Goal: Check status

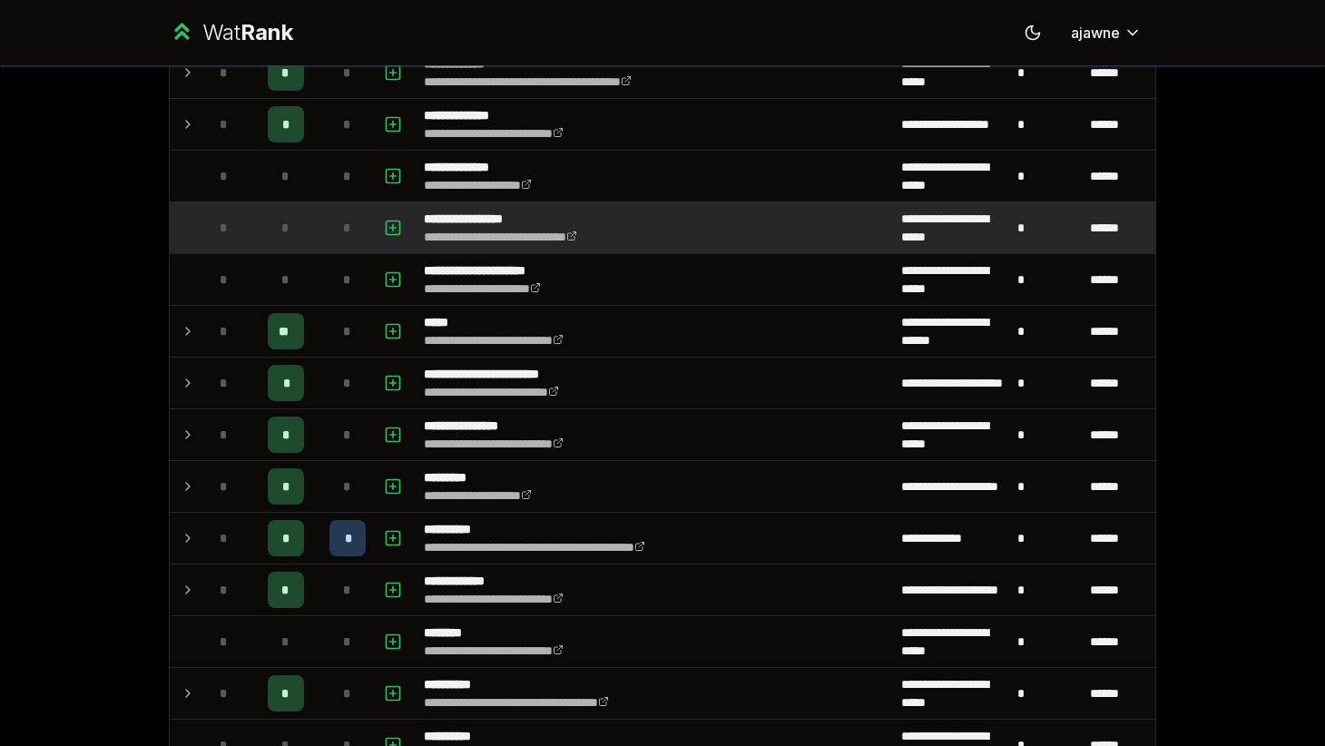
scroll to position [989, 0]
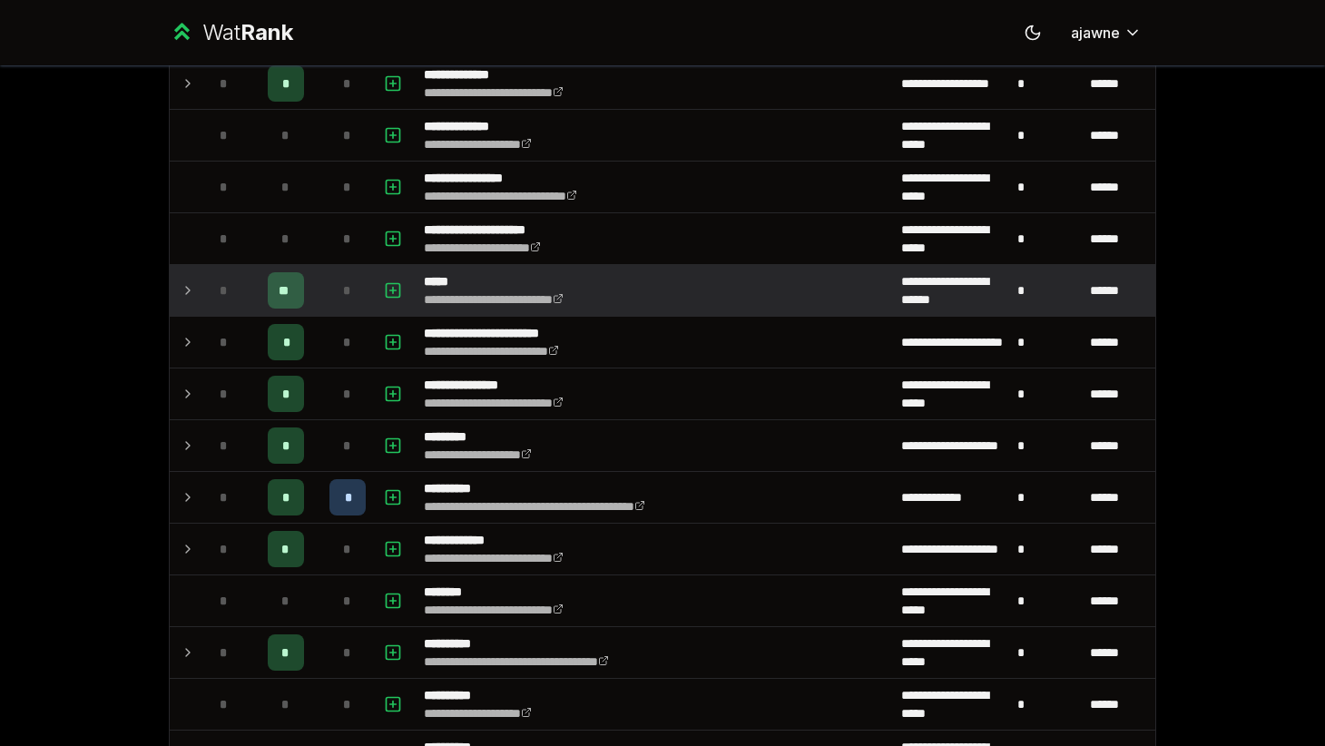
click at [180, 284] on td at bounding box center [184, 290] width 29 height 51
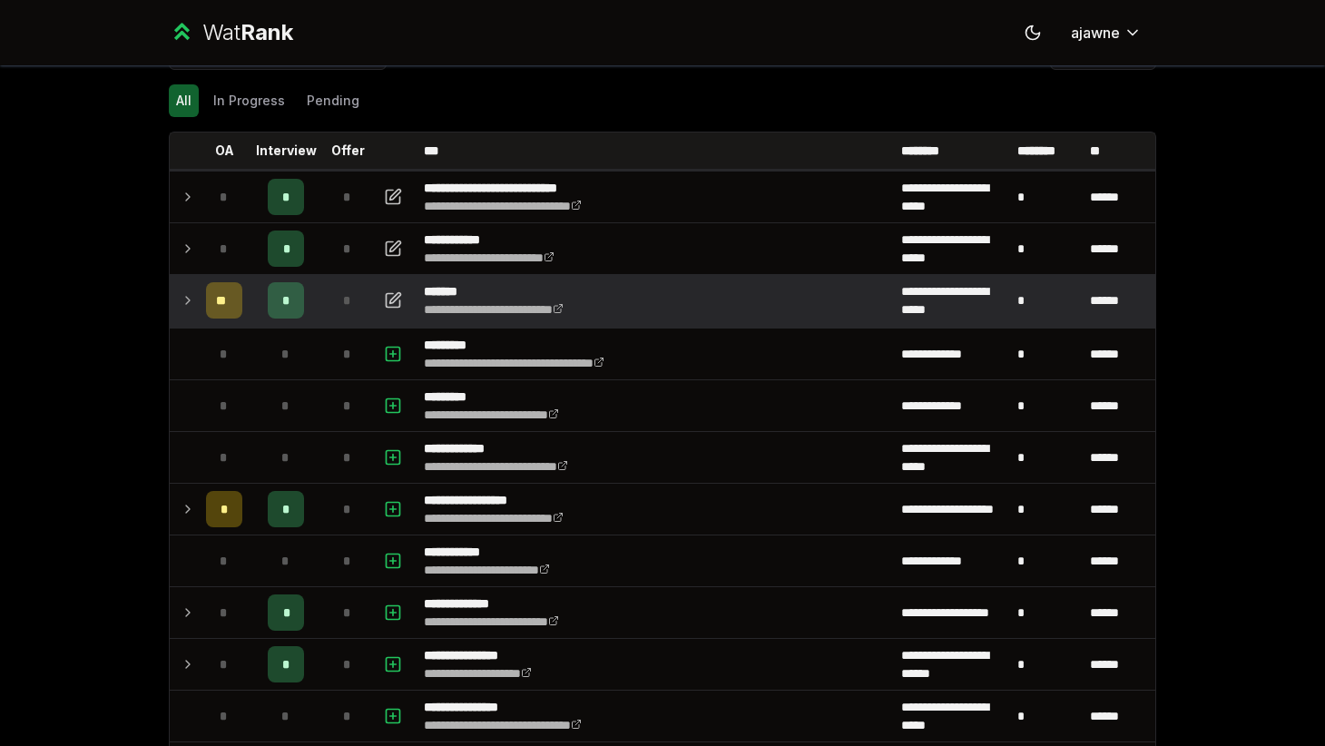
scroll to position [38, 0]
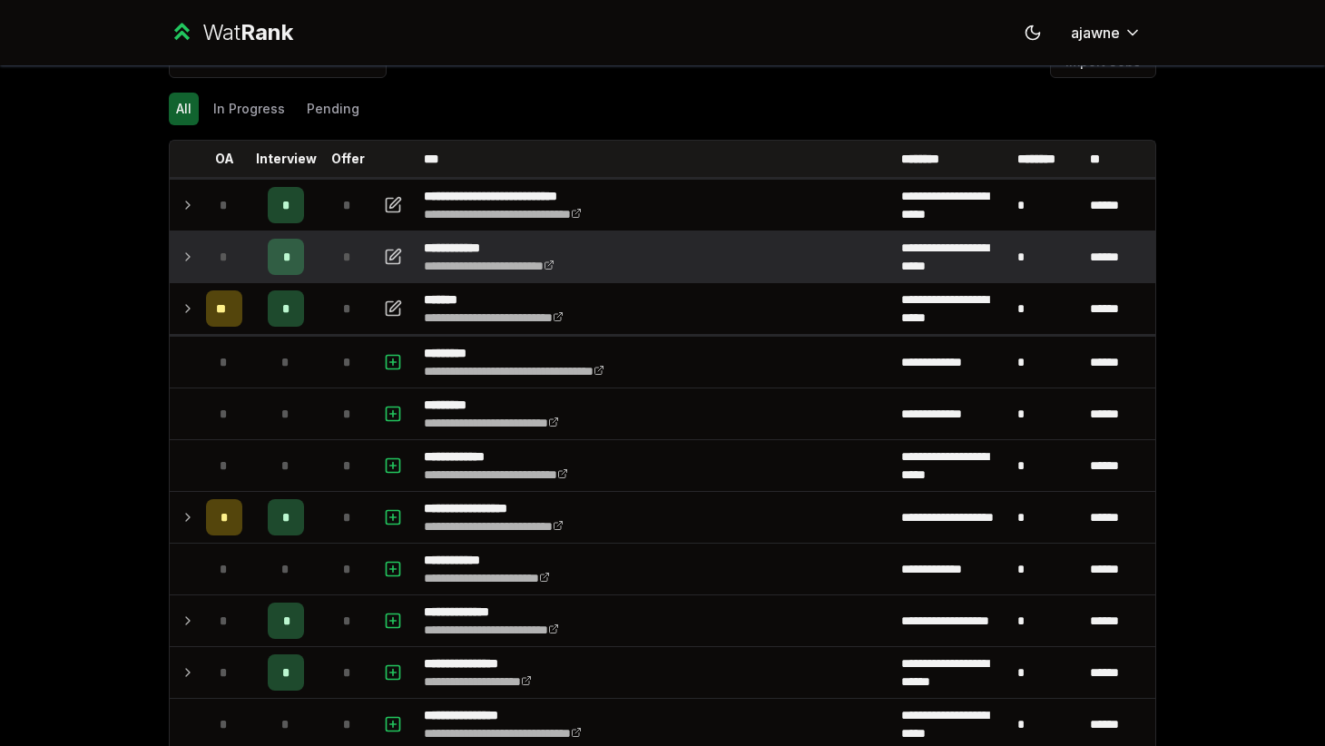
click at [175, 254] on td at bounding box center [184, 256] width 29 height 51
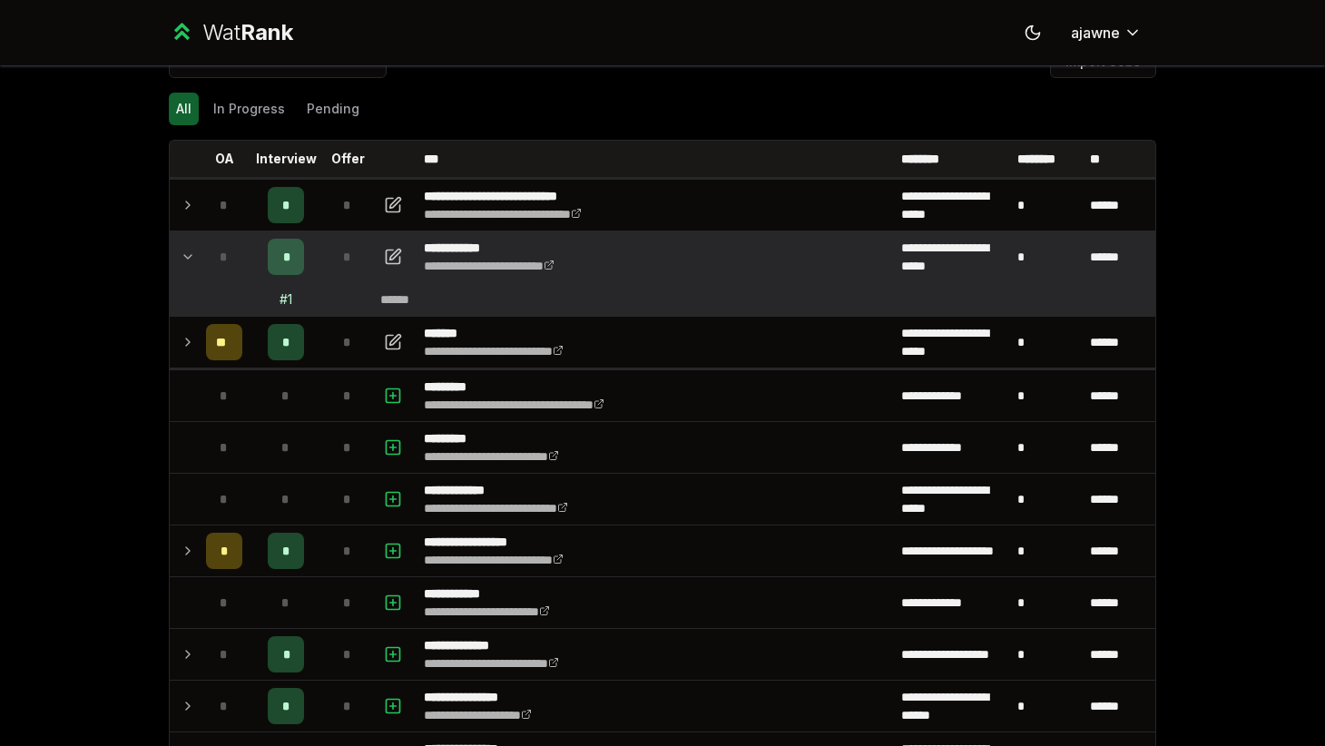
click at [186, 258] on icon at bounding box center [188, 257] width 15 height 22
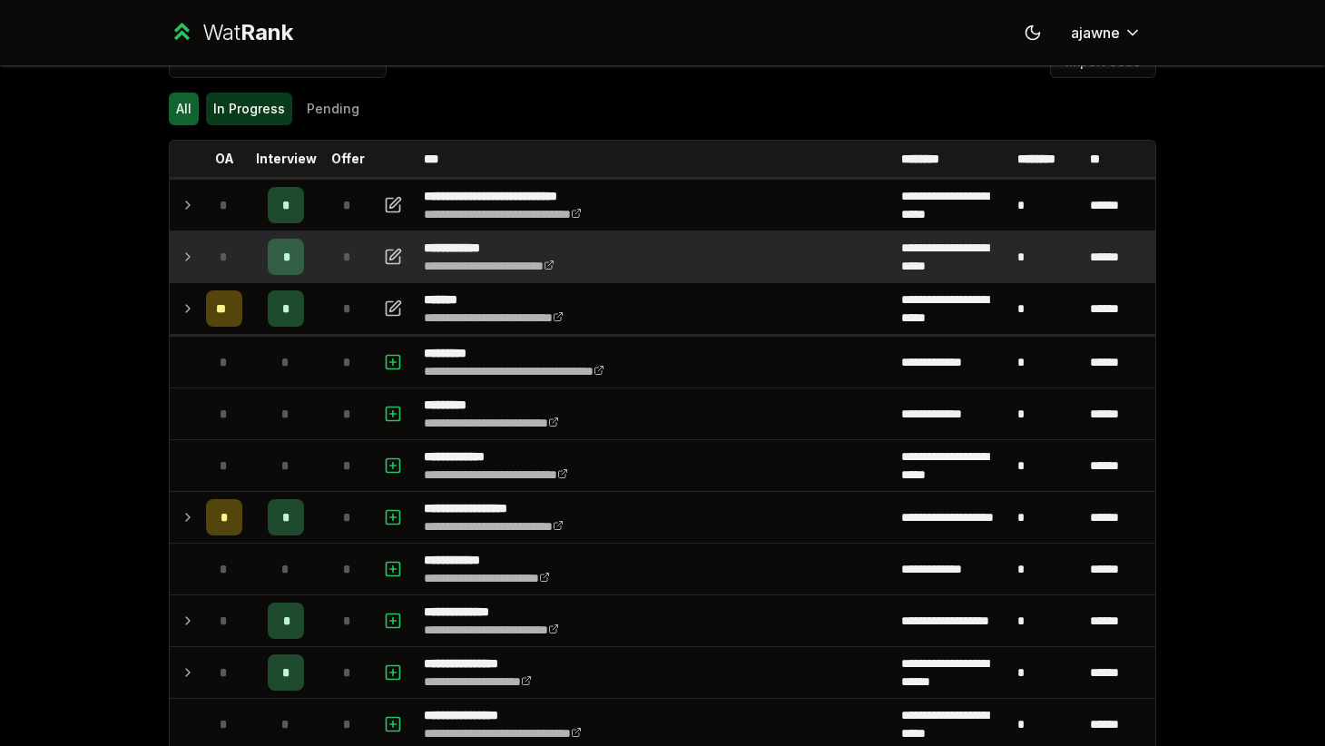
click at [254, 102] on button "In Progress" at bounding box center [249, 109] width 86 height 33
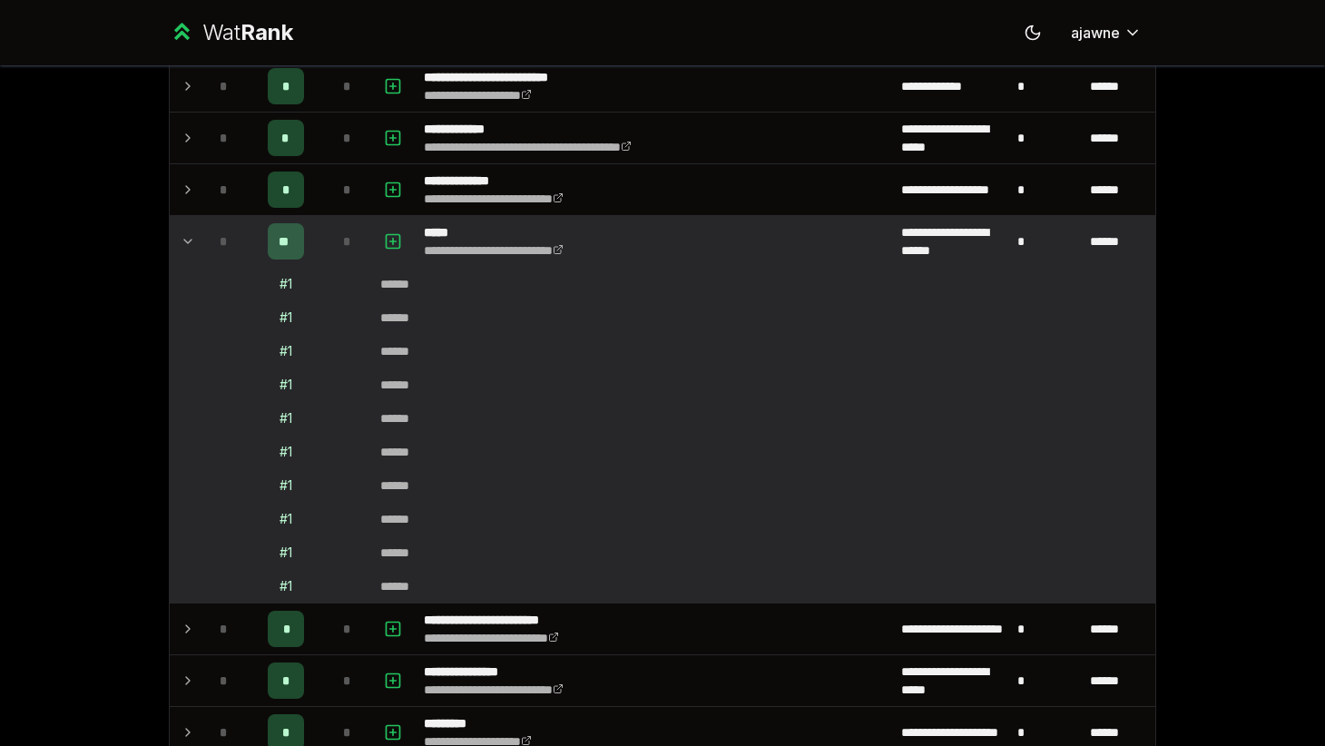
scroll to position [649, 0]
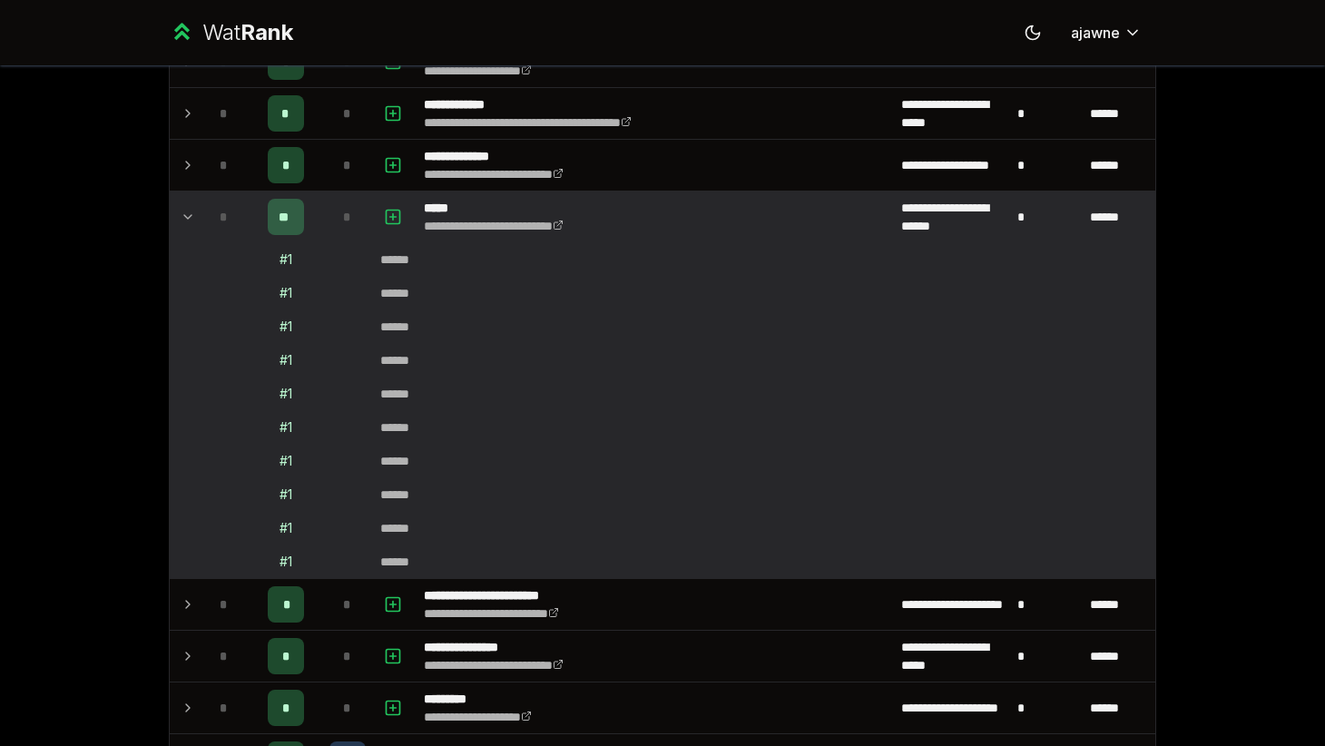
click at [191, 207] on icon at bounding box center [188, 217] width 15 height 22
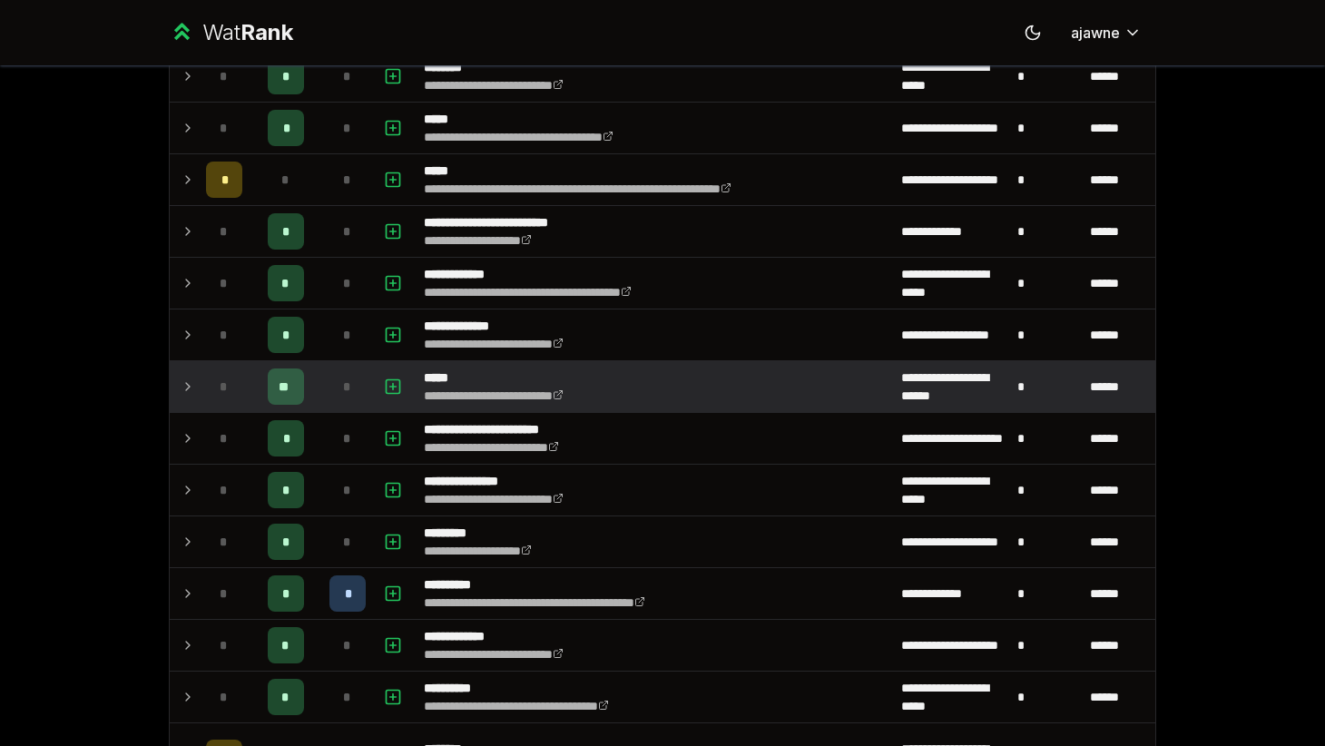
scroll to position [0, 0]
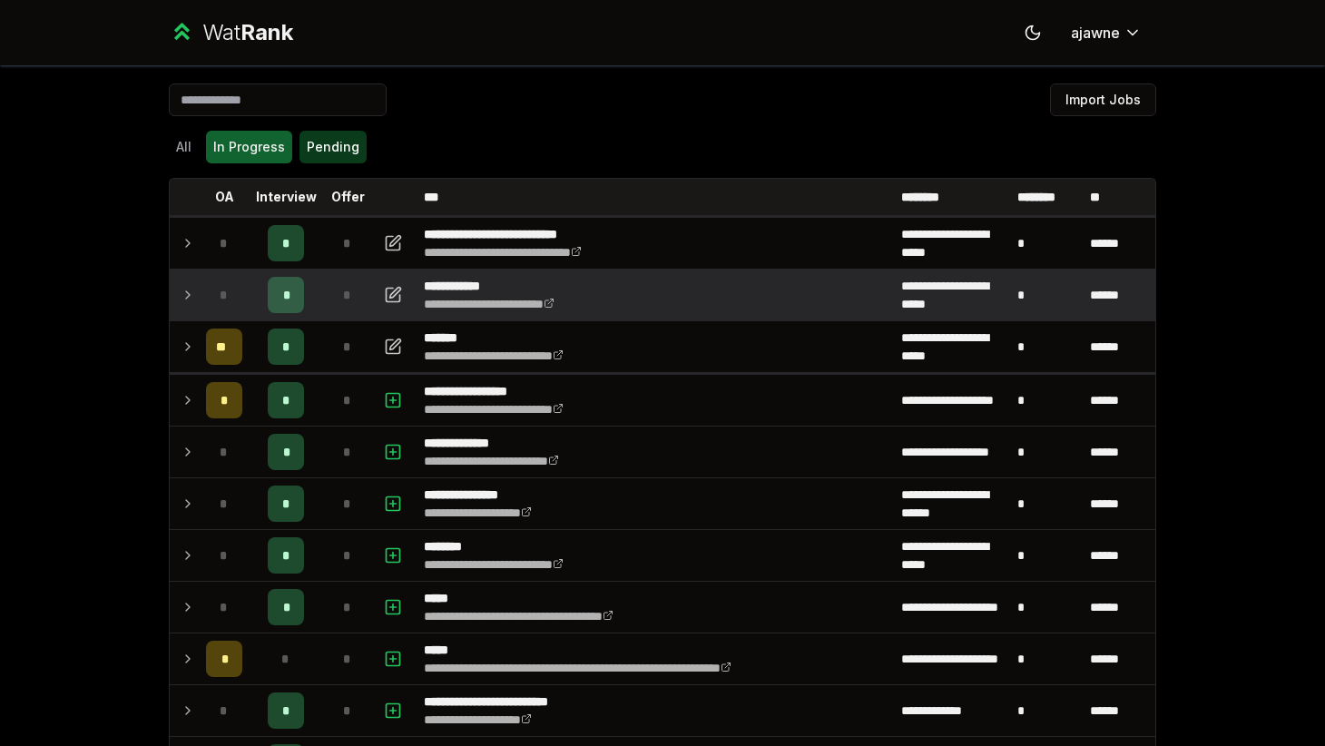
click at [314, 141] on button "Pending" at bounding box center [332, 147] width 67 height 33
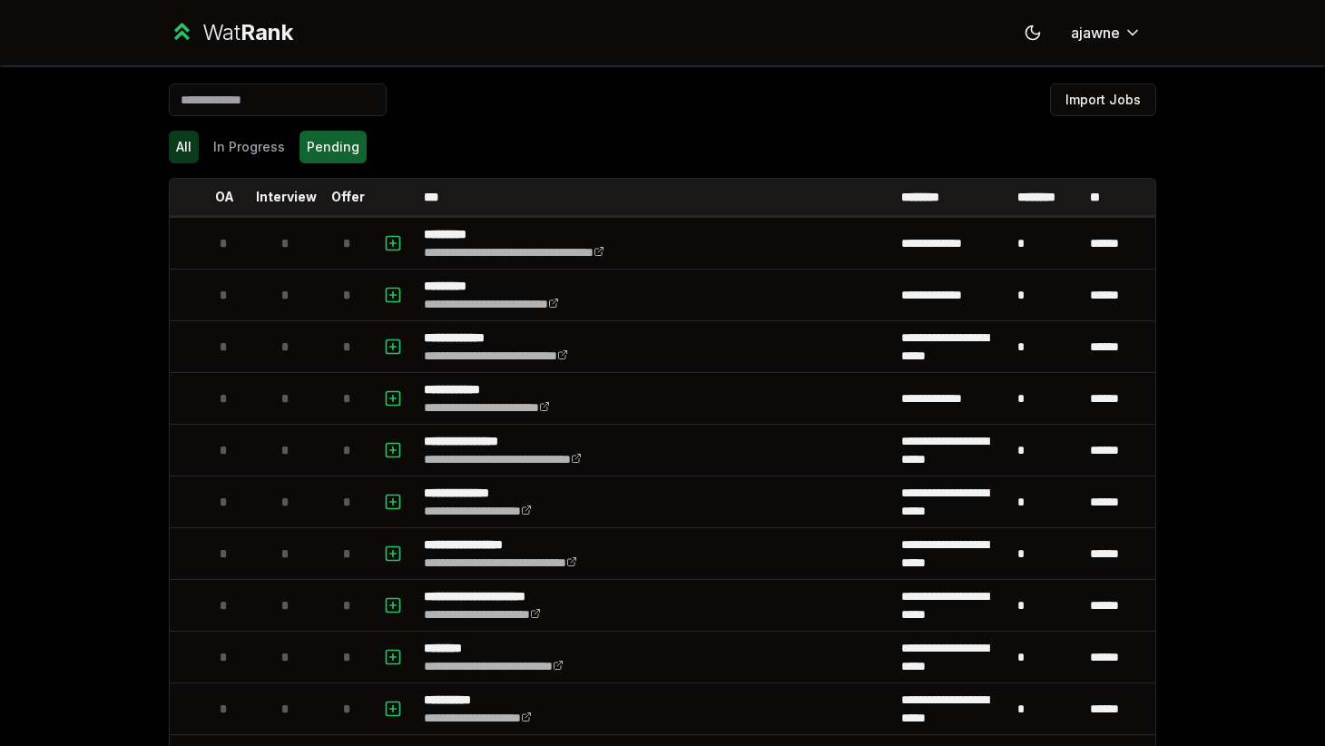
click at [182, 154] on button "All" at bounding box center [184, 147] width 30 height 33
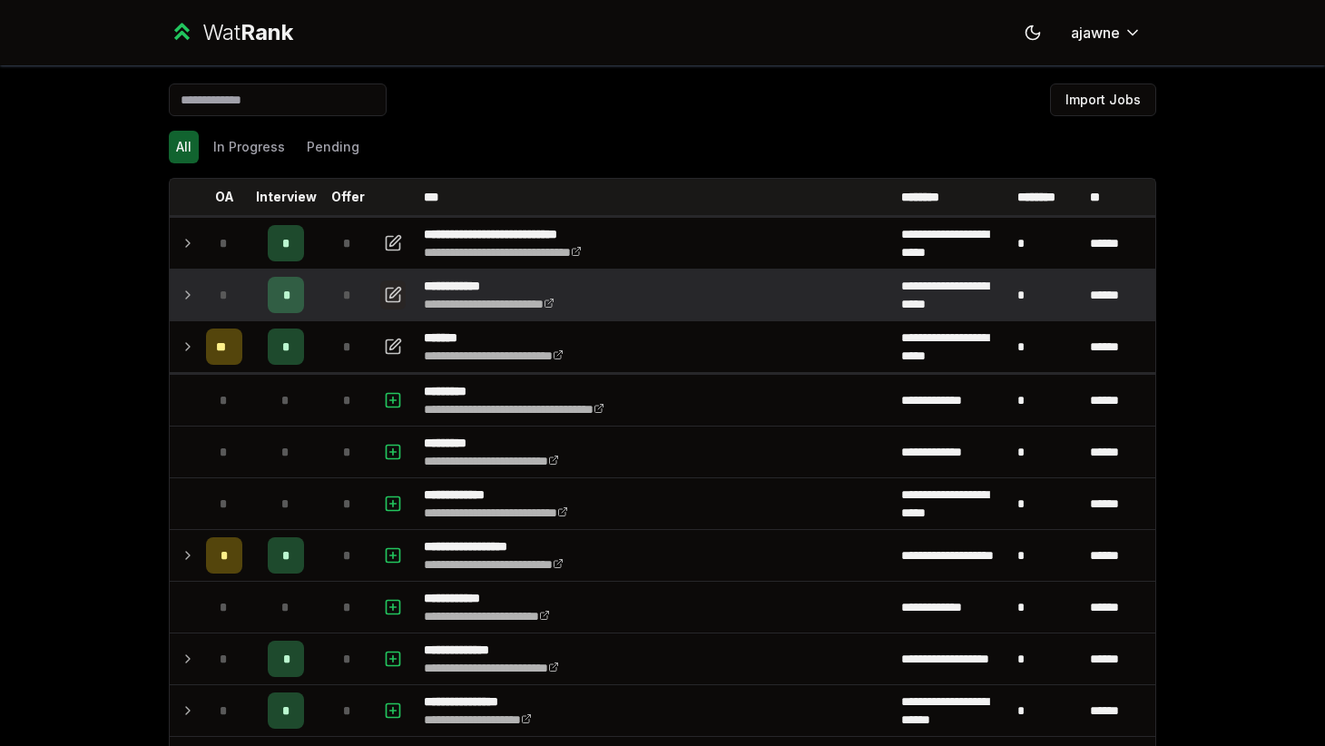
click at [393, 280] on button "button" at bounding box center [392, 294] width 25 height 29
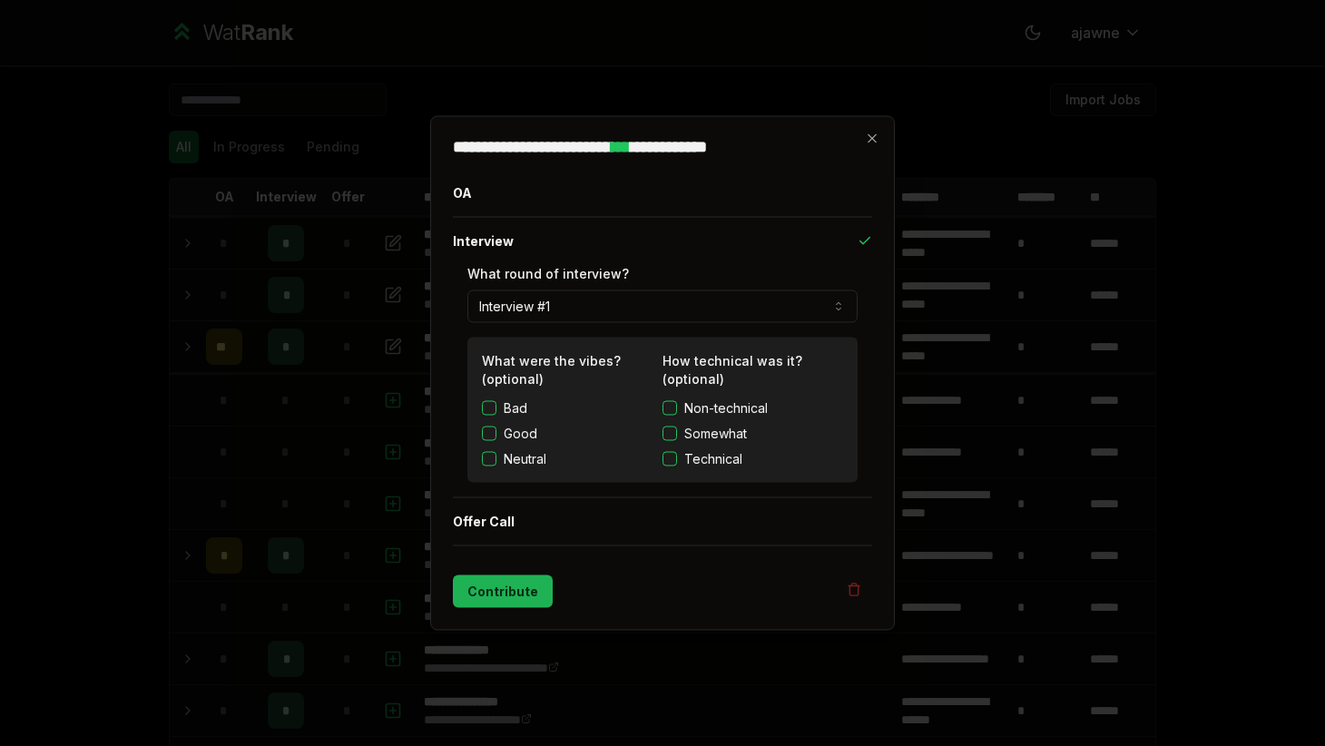
click at [486, 587] on button "Contribute" at bounding box center [503, 591] width 100 height 33
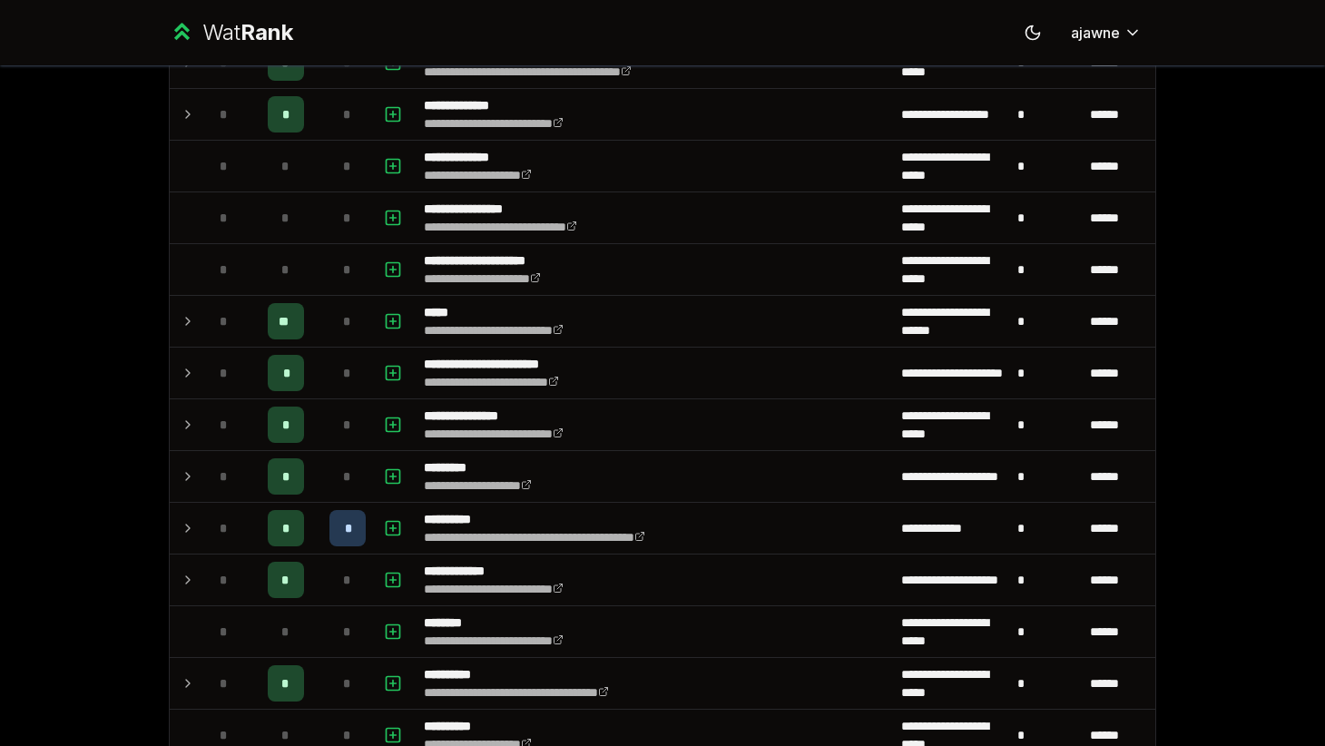
scroll to position [964, 0]
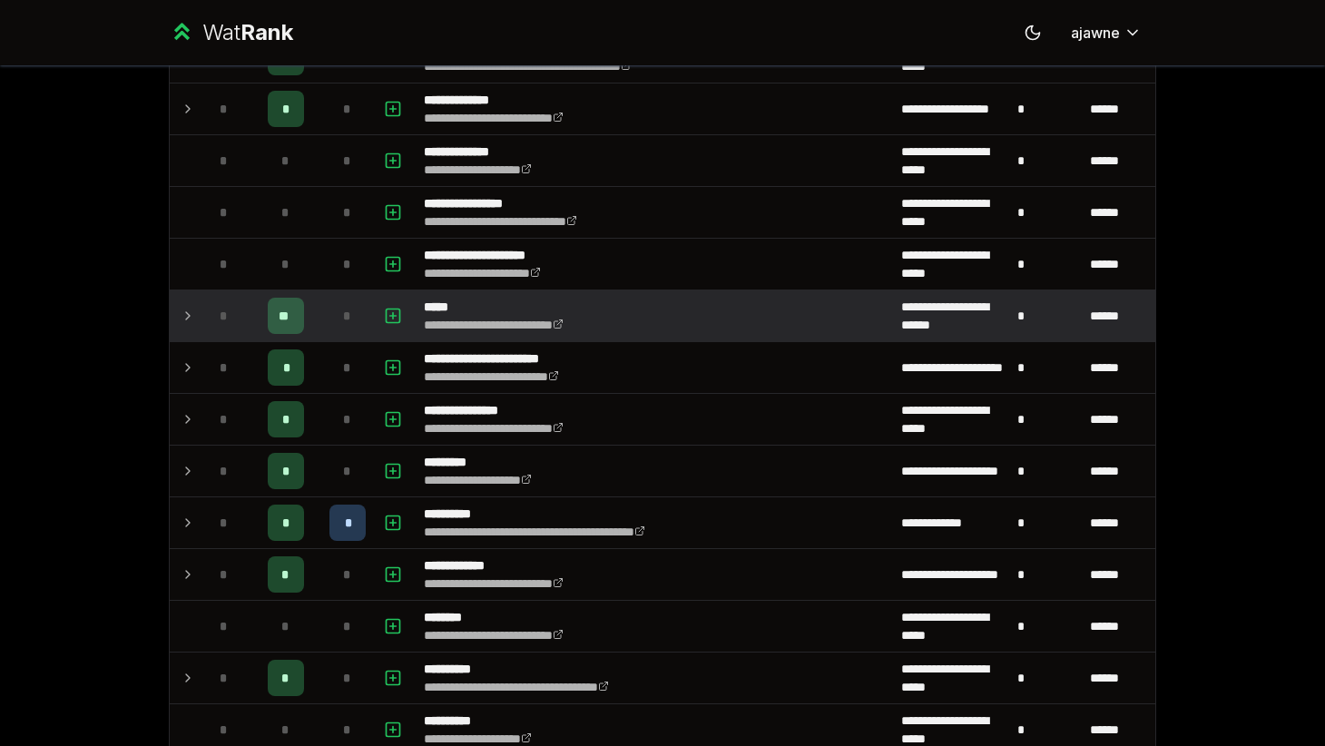
click at [180, 312] on td at bounding box center [184, 315] width 29 height 51
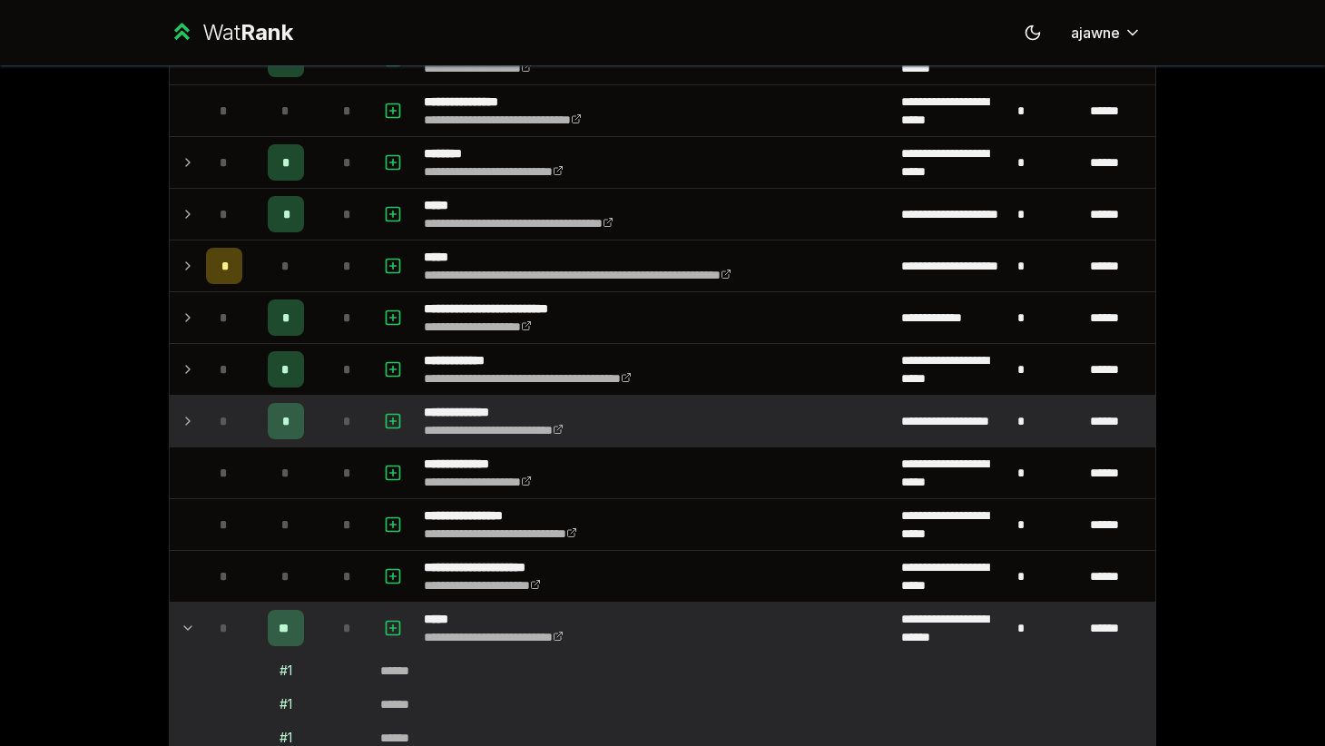
scroll to position [0, 0]
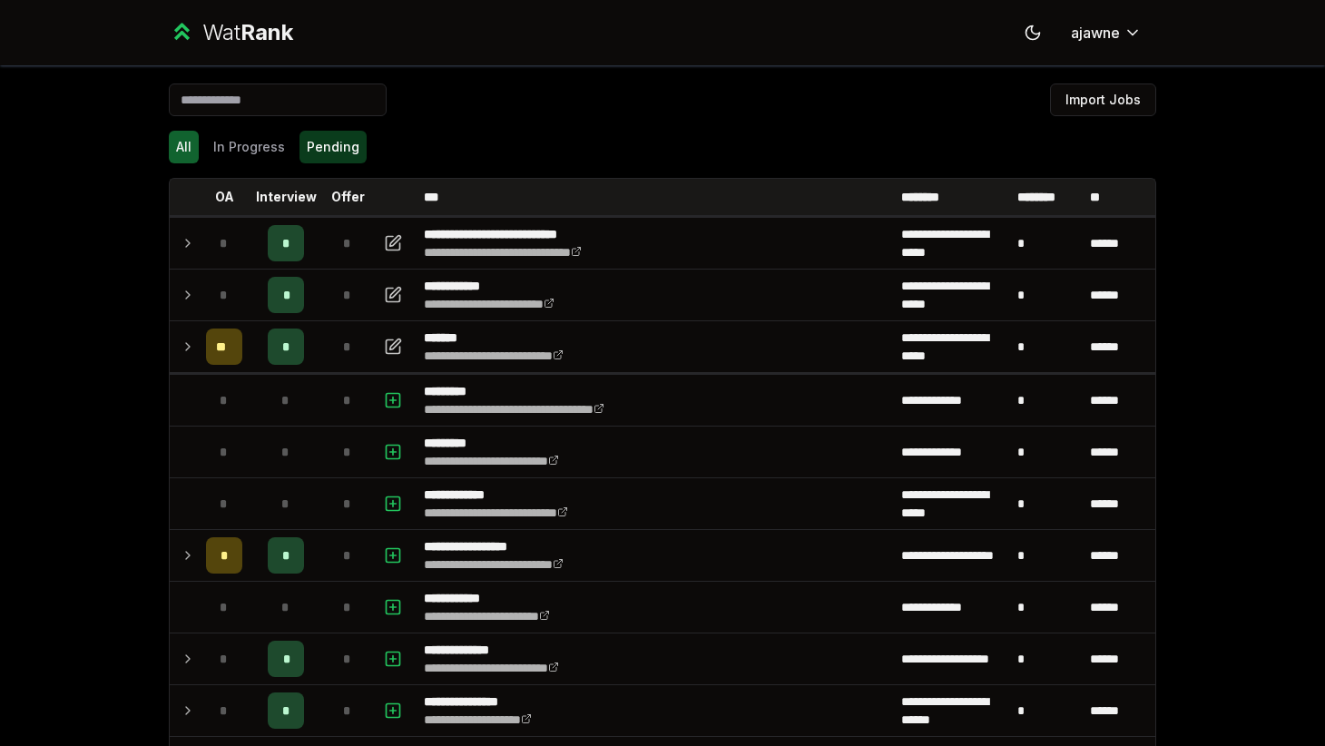
click at [337, 151] on button "Pending" at bounding box center [332, 147] width 67 height 33
